Goal: Task Accomplishment & Management: Manage account settings

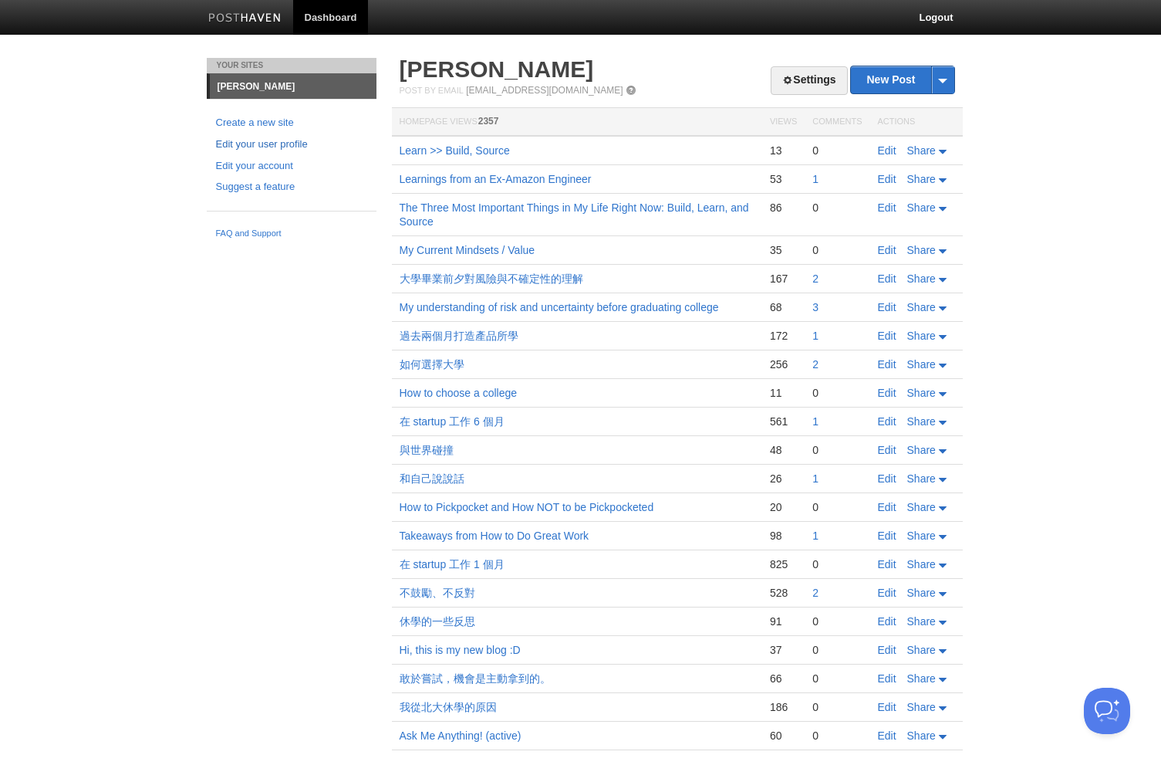
click at [235, 149] on link "Edit your user profile" at bounding box center [291, 145] width 151 height 16
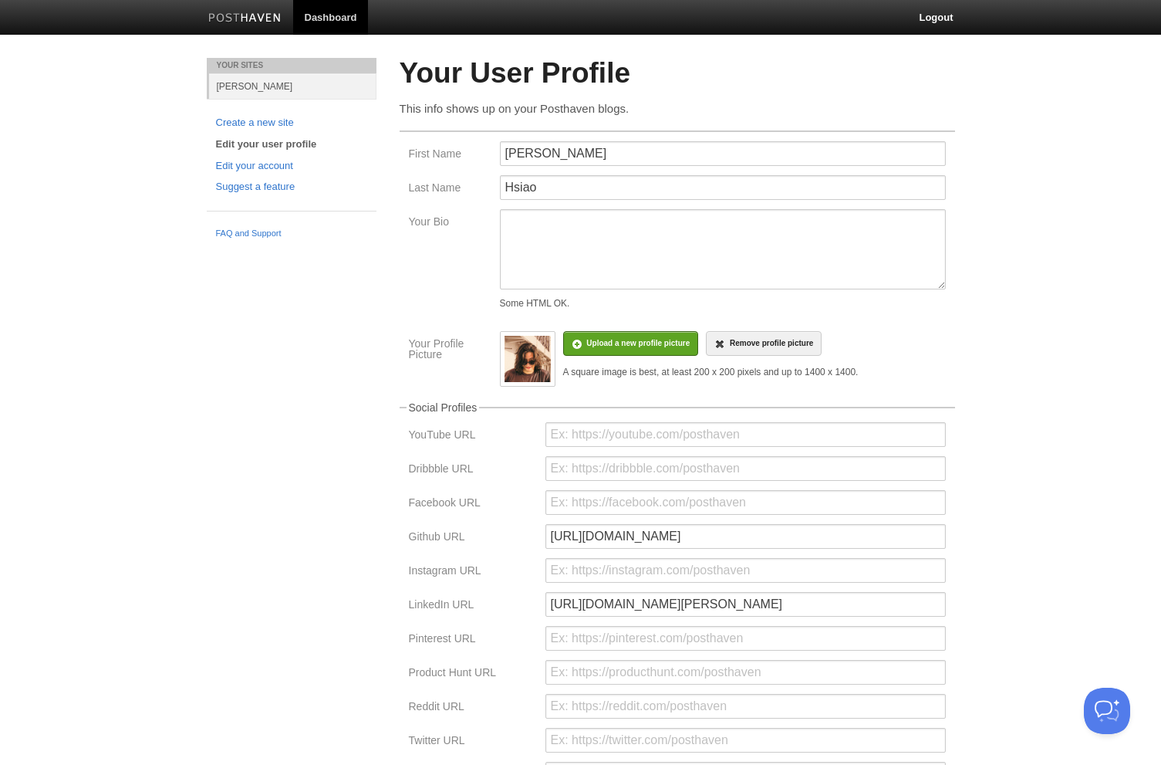
click at [176, 291] on body "Dashboard Logout Your Sites [PERSON_NAME] Create a new site Edit your user prof…" at bounding box center [580, 459] width 1161 height 919
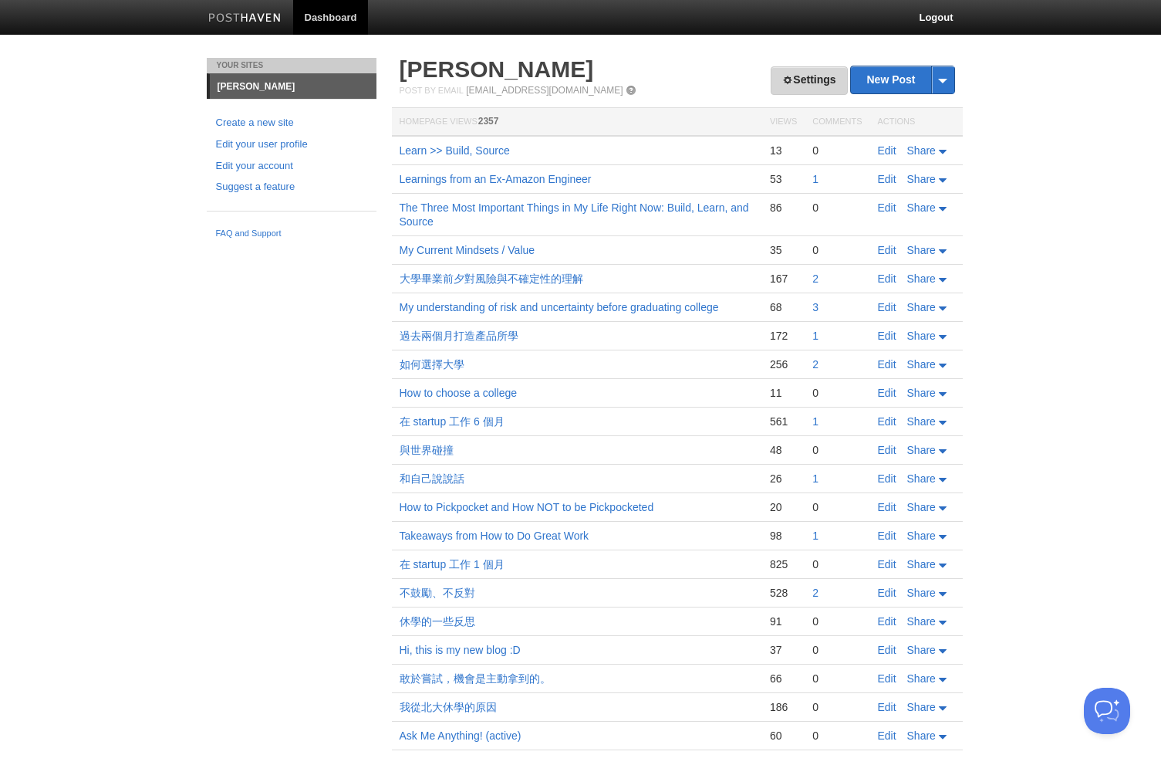
click at [812, 76] on link "Settings" at bounding box center [809, 80] width 76 height 29
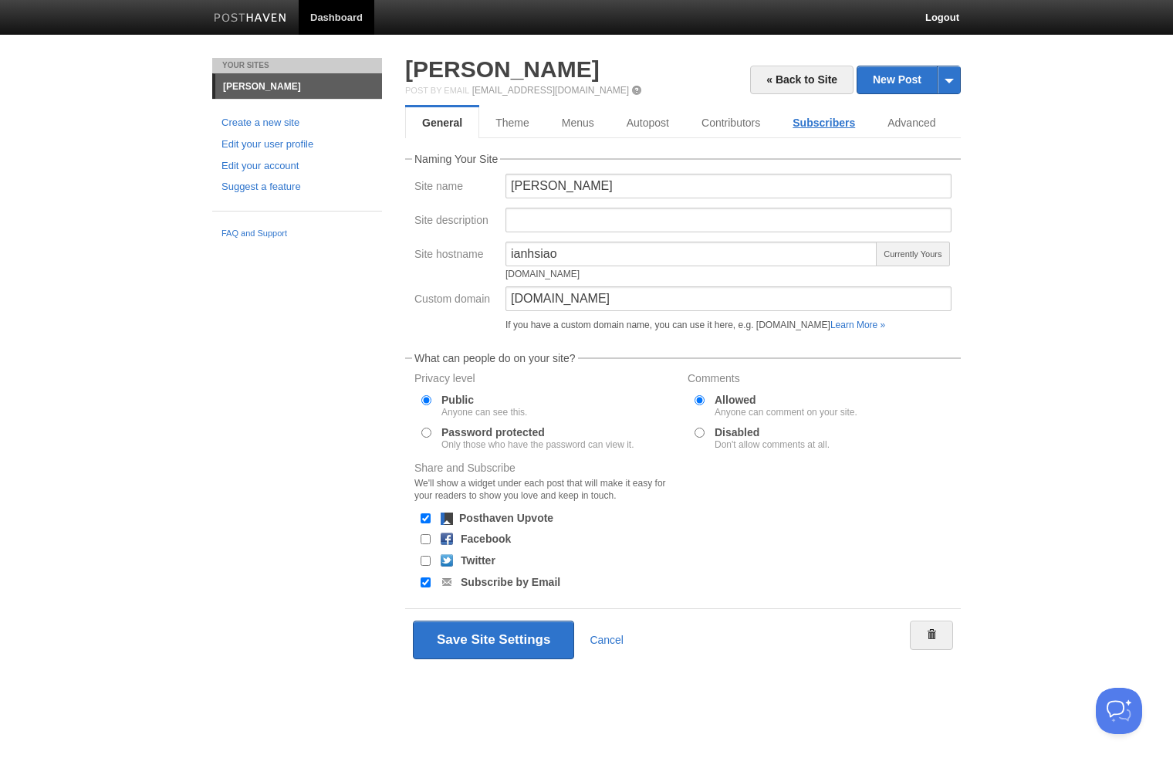
click at [847, 126] on link "Subscribers" at bounding box center [823, 122] width 95 height 31
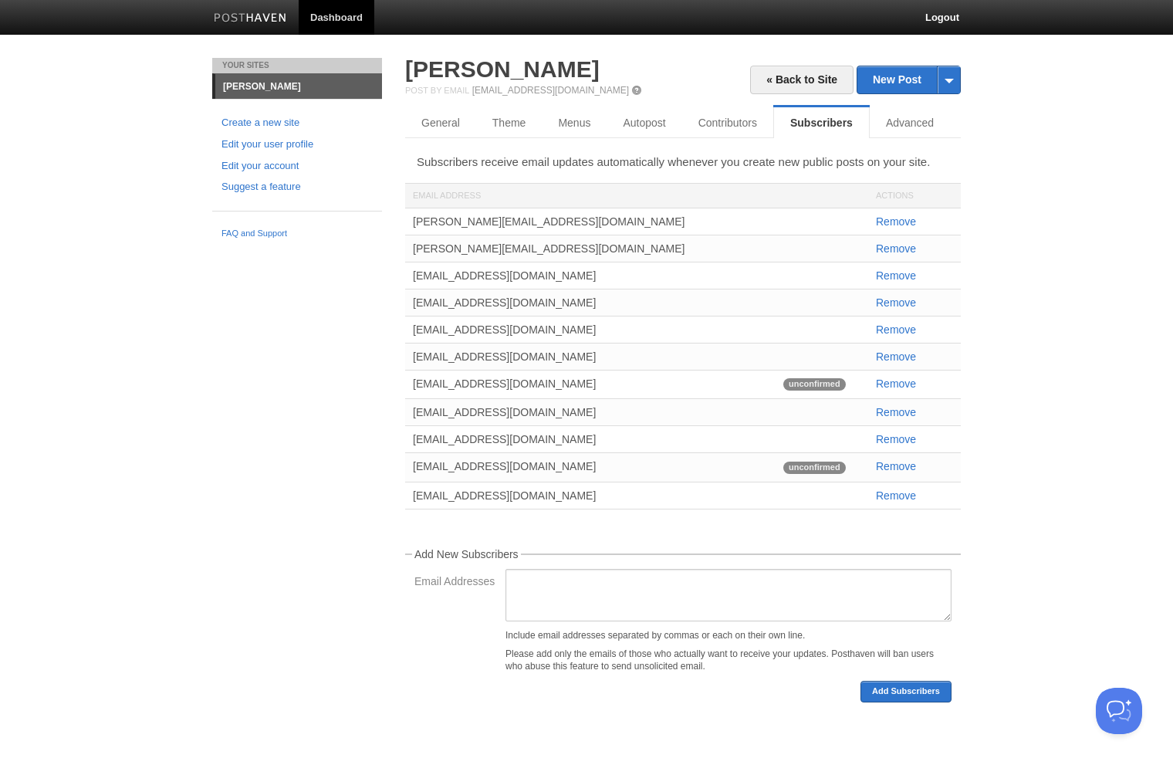
click at [284, 397] on div "Your Sites [PERSON_NAME] Create a new site Edit your user profile Edit your acc…" at bounding box center [587, 403] width 772 height 691
click at [640, 140] on div "« Back to Site New Post by Web by Email [PERSON_NAME] Post by Email [EMAIL_ADDR…" at bounding box center [683, 380] width 556 height 644
click at [645, 132] on link "Autopost" at bounding box center [646, 122] width 79 height 31
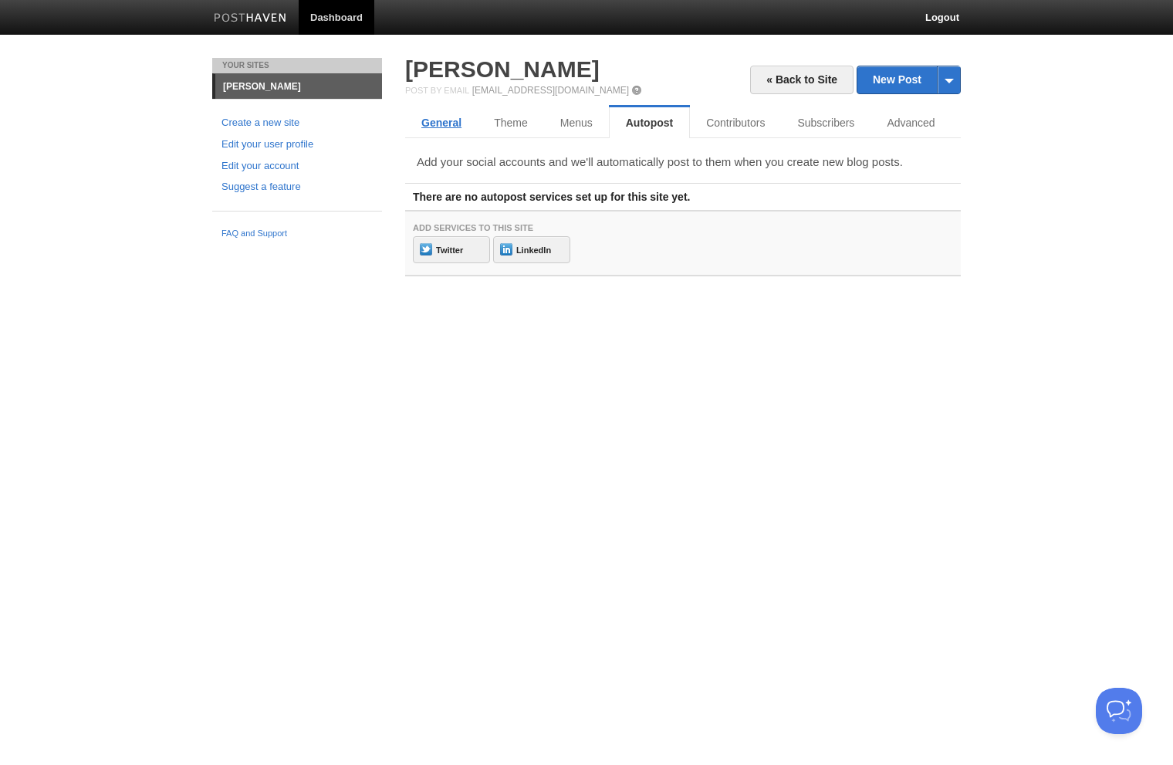
click at [438, 123] on link "General" at bounding box center [441, 122] width 73 height 31
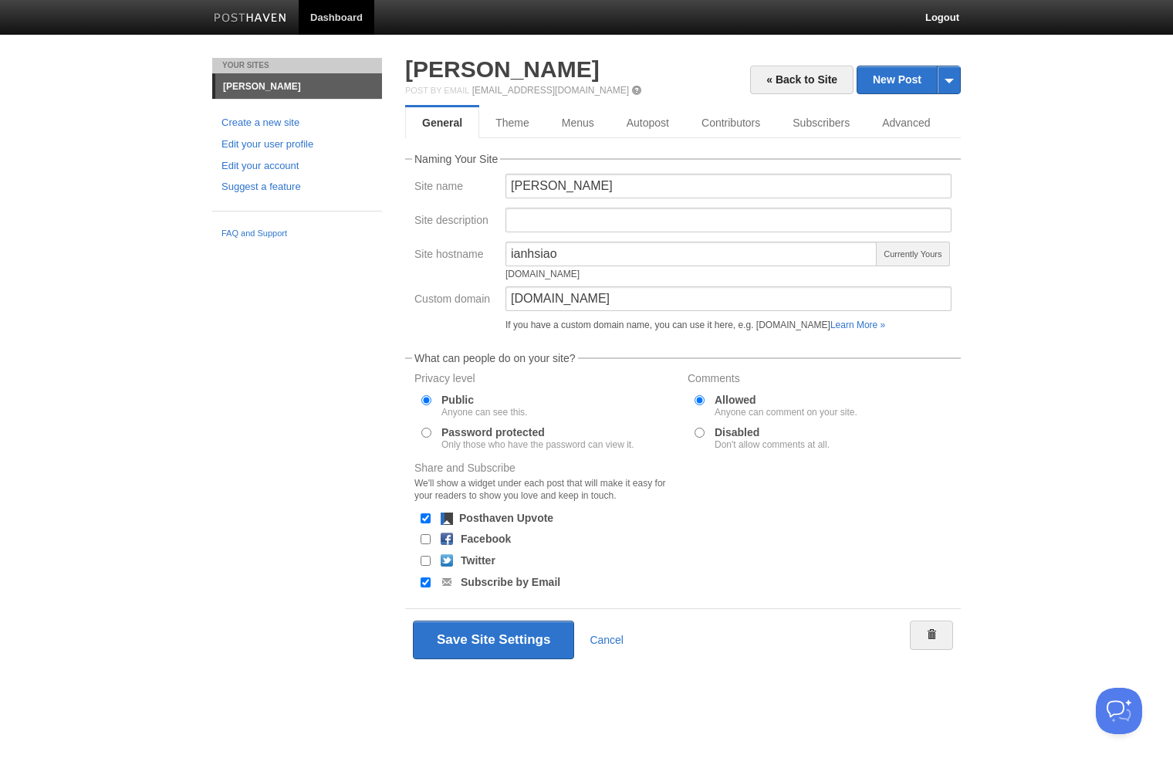
click at [335, 387] on div "Your Sites [PERSON_NAME] Create a new site Edit your user profile Edit your acc…" at bounding box center [587, 387] width 772 height 658
click at [208, 450] on div "Your Sites [PERSON_NAME] Create a new site Edit your user profile Edit your acc…" at bounding box center [587, 387] width 772 height 658
